Goal: Navigation & Orientation: Find specific page/section

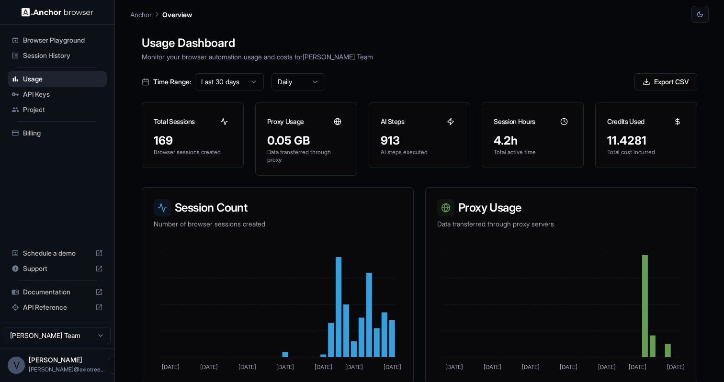
scroll to position [21, 0]
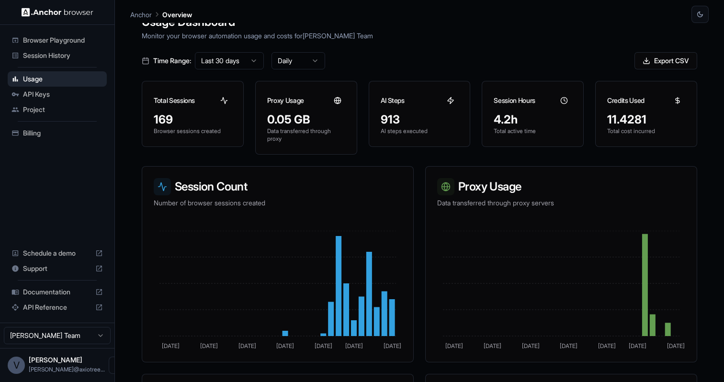
click at [68, 60] on span "Session History" at bounding box center [63, 56] width 80 height 10
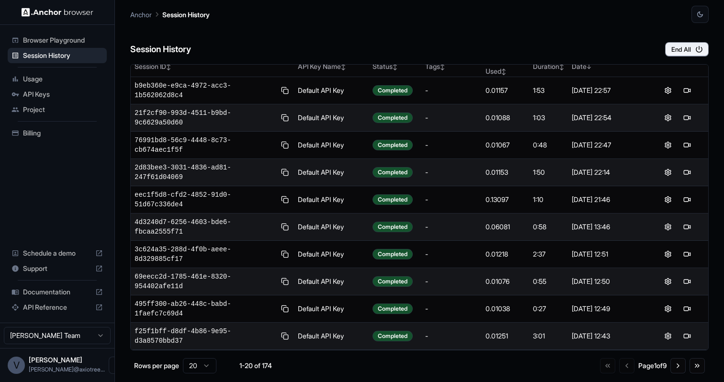
scroll to position [10, 0]
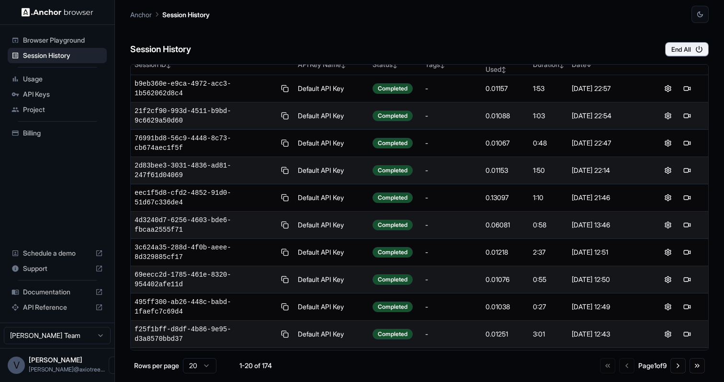
click at [100, 134] on span "Billing" at bounding box center [63, 133] width 80 height 10
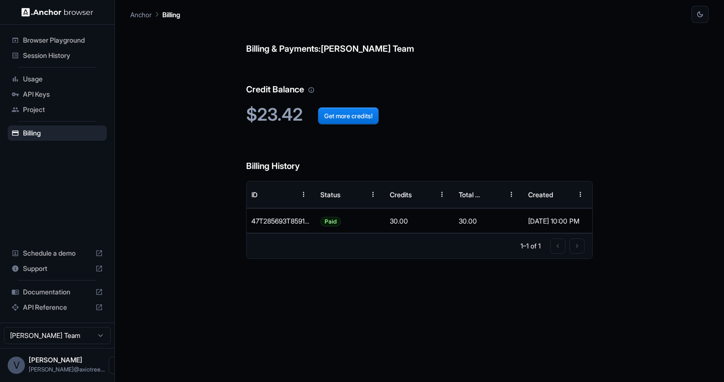
click at [75, 82] on span "Usage" at bounding box center [63, 79] width 80 height 10
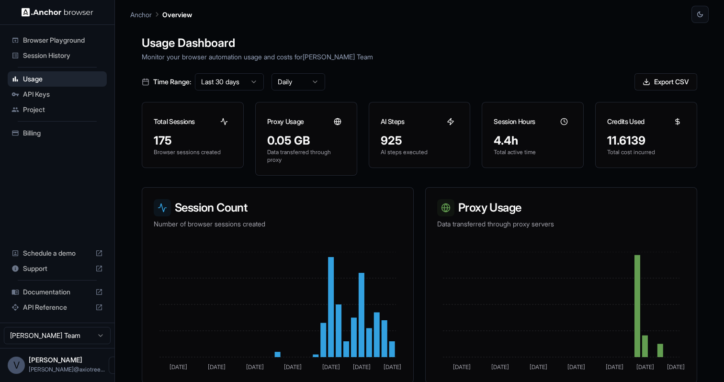
click at [75, 54] on span "Session History" at bounding box center [63, 56] width 80 height 10
